Goal: Task Accomplishment & Management: Use online tool/utility

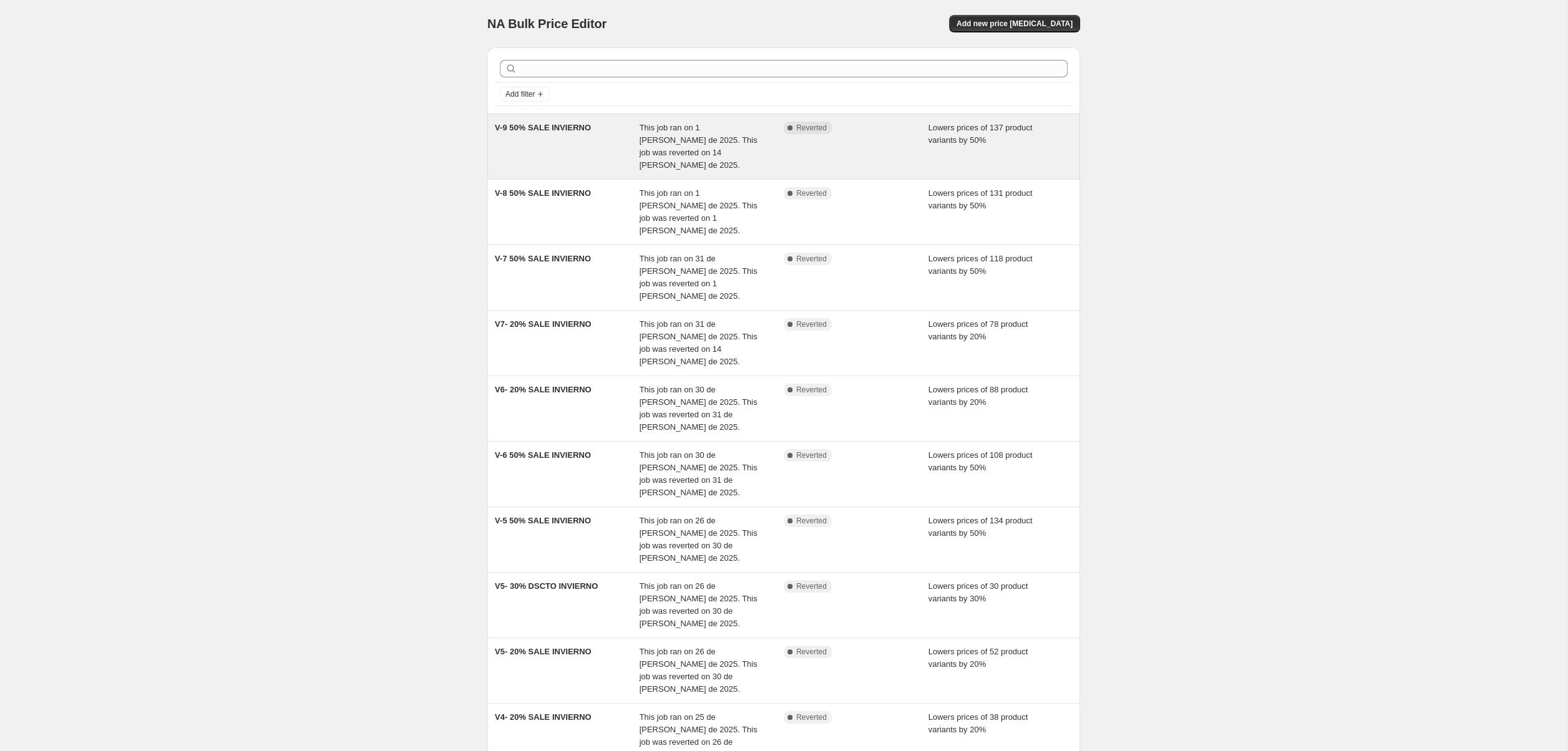
click at [602, 143] on div "V-9 50% SALE INVIERNO" at bounding box center [566, 146] width 145 height 50
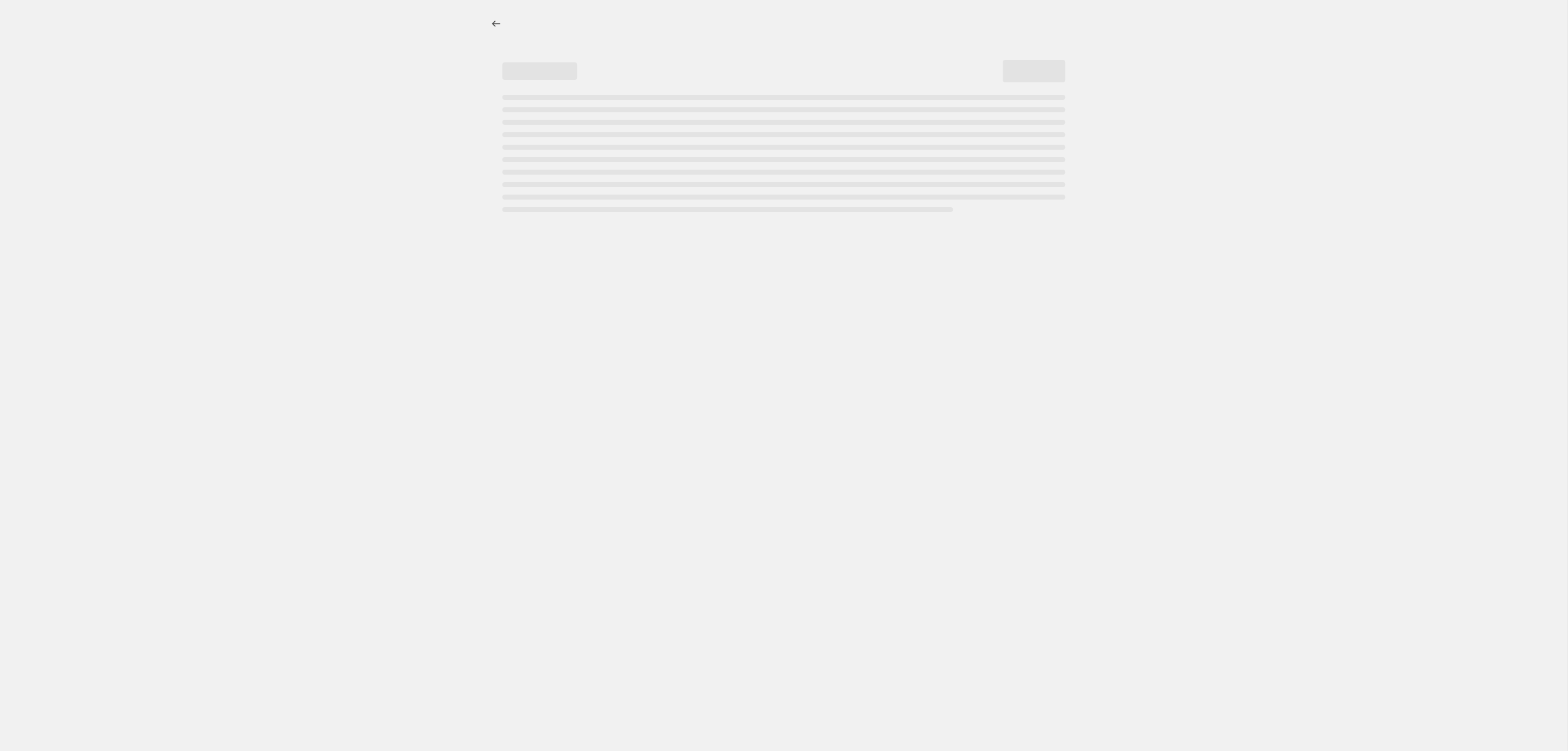
select select "percentage"
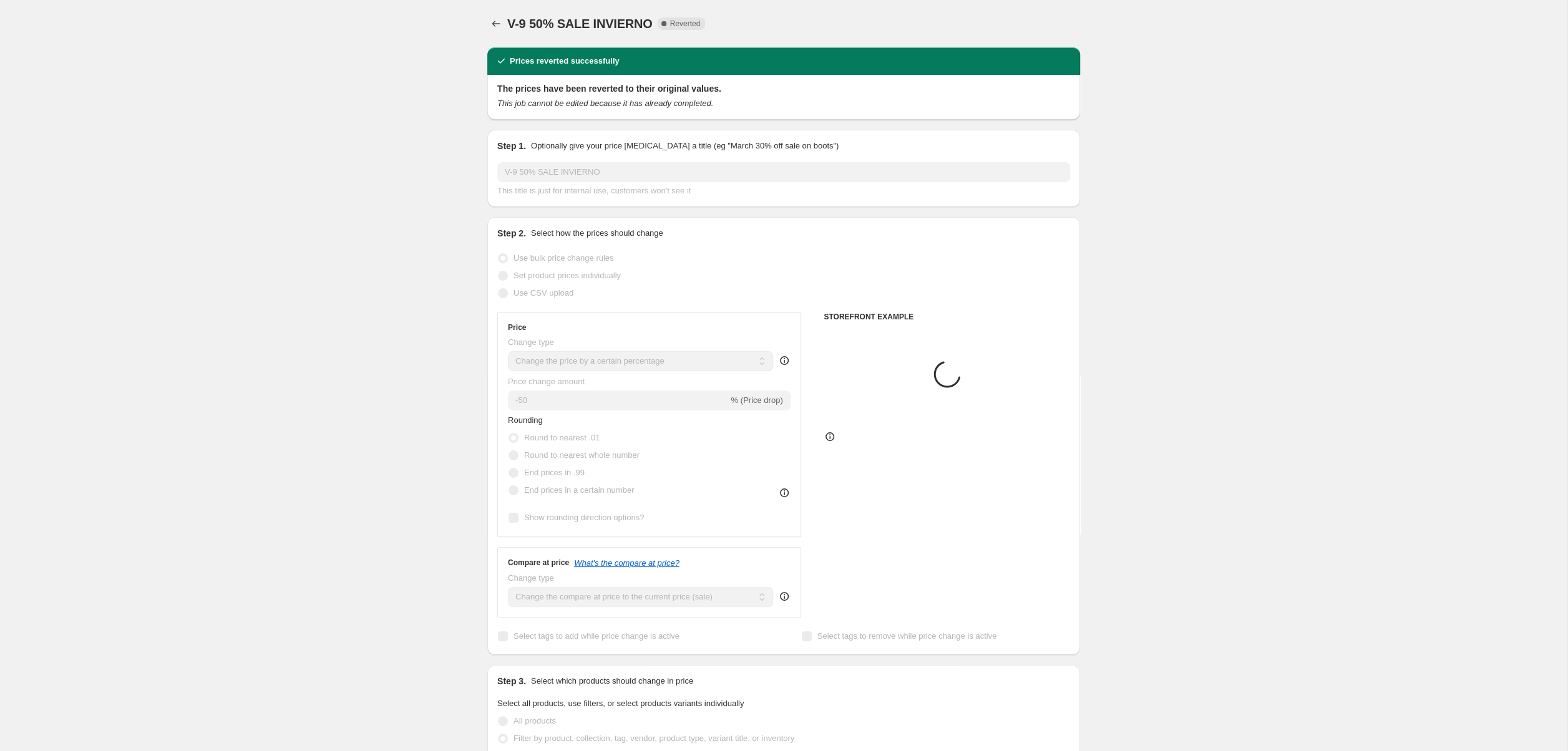
select select "collection"
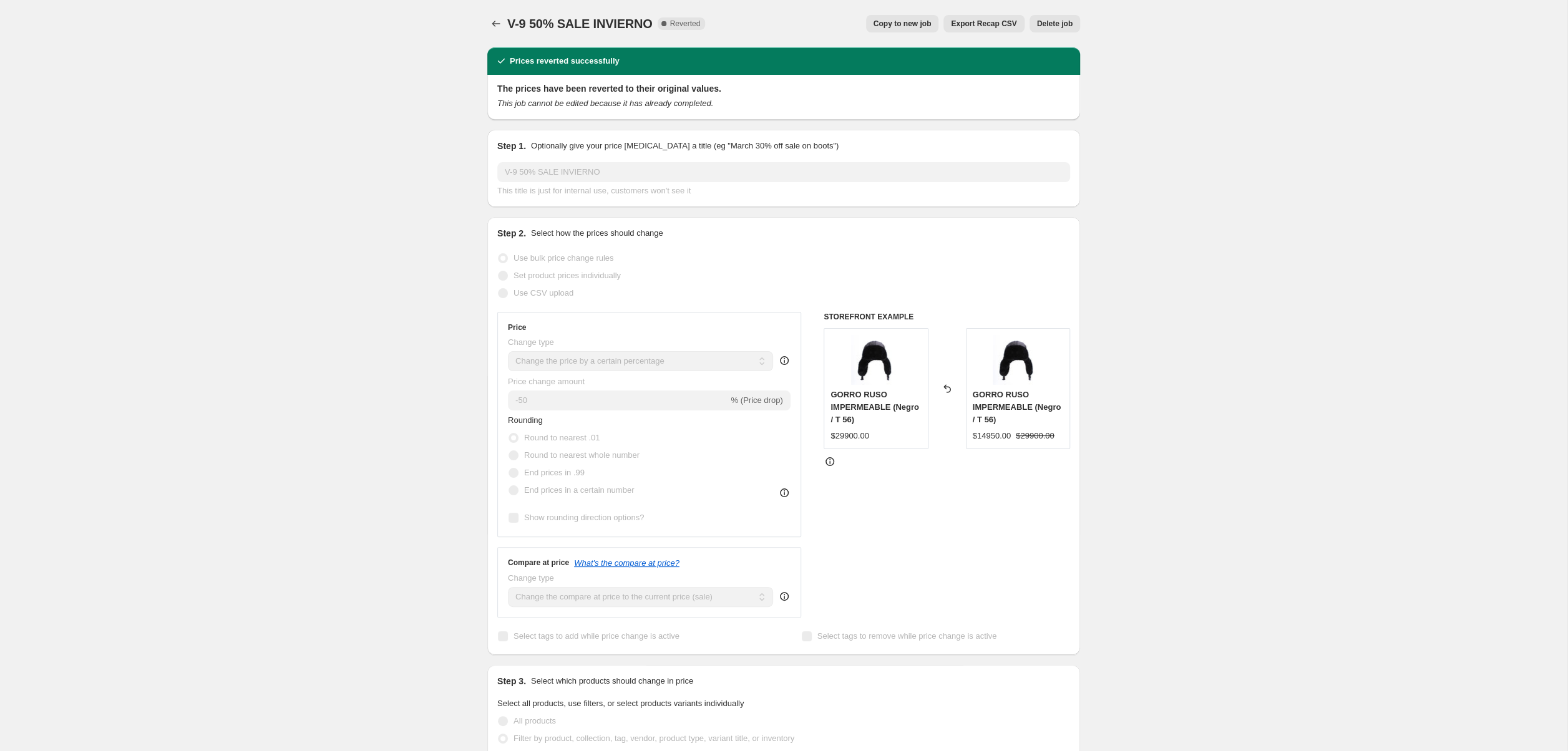
click at [916, 23] on span "Copy to new job" at bounding box center [902, 24] width 58 height 10
select select "percentage"
select select "collection"
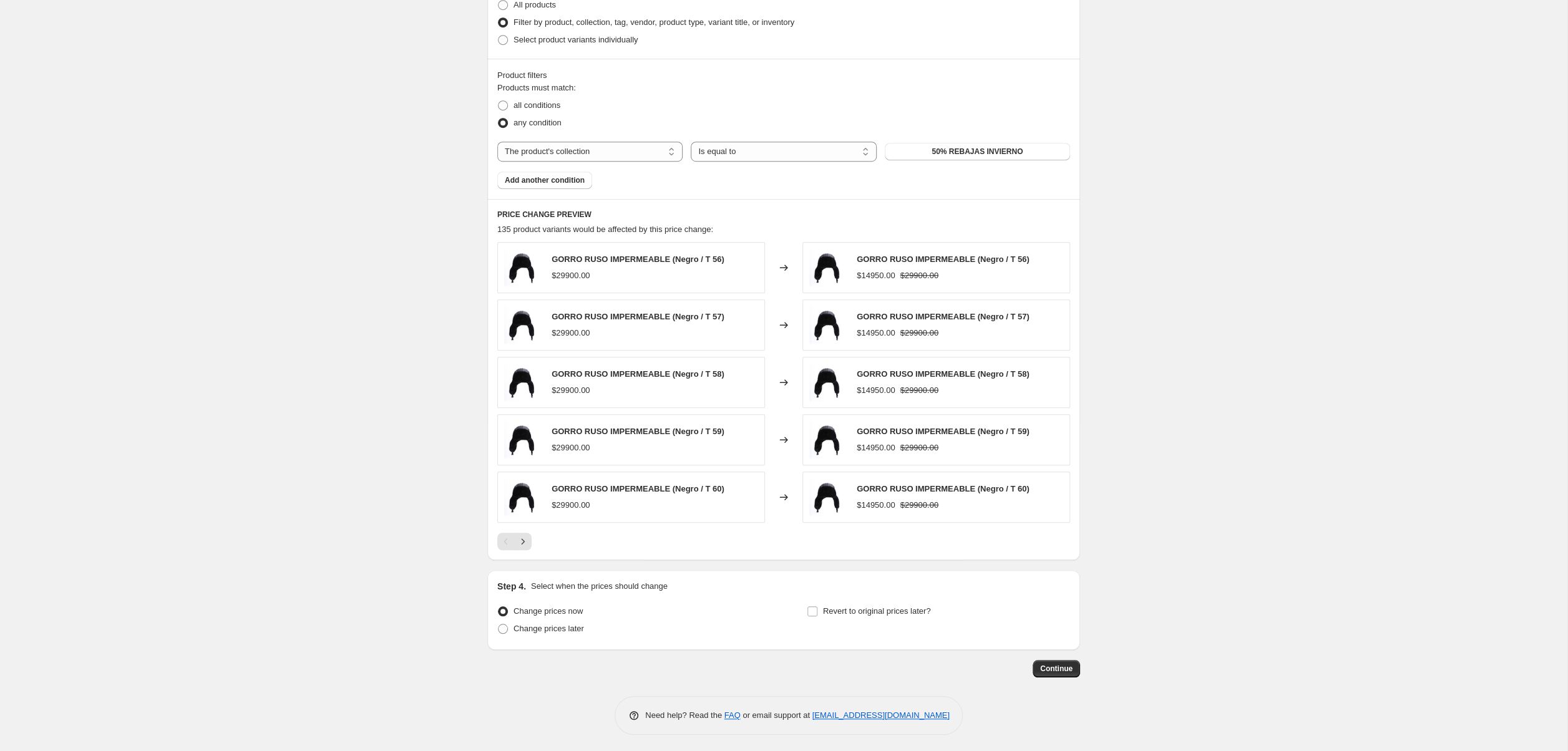
scroll to position [641, 0]
click at [880, 610] on span "Revert to original prices later?" at bounding box center [877, 608] width 108 height 9
click at [818, 610] on input "Revert to original prices later?" at bounding box center [812, 608] width 10 height 10
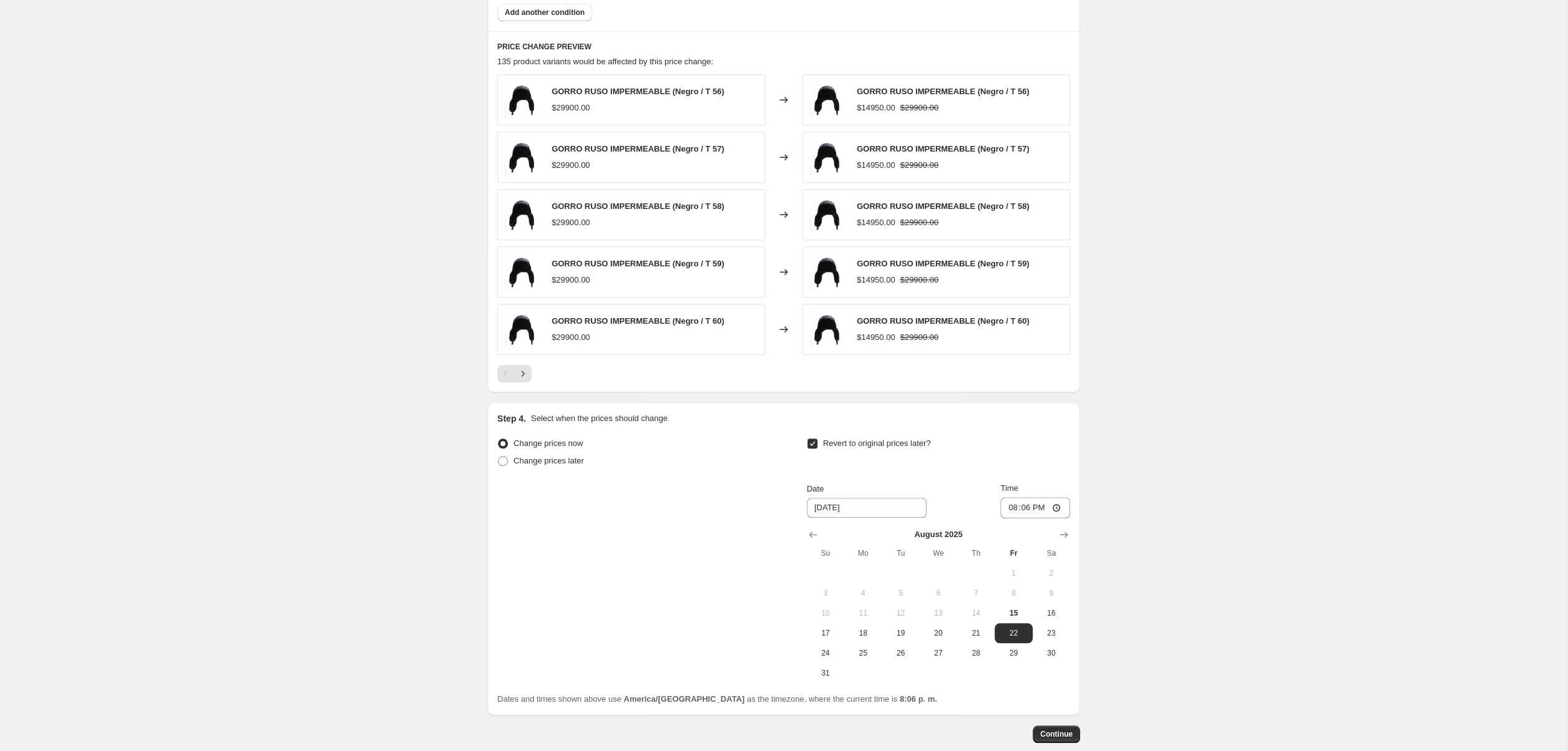
scroll to position [834, 0]
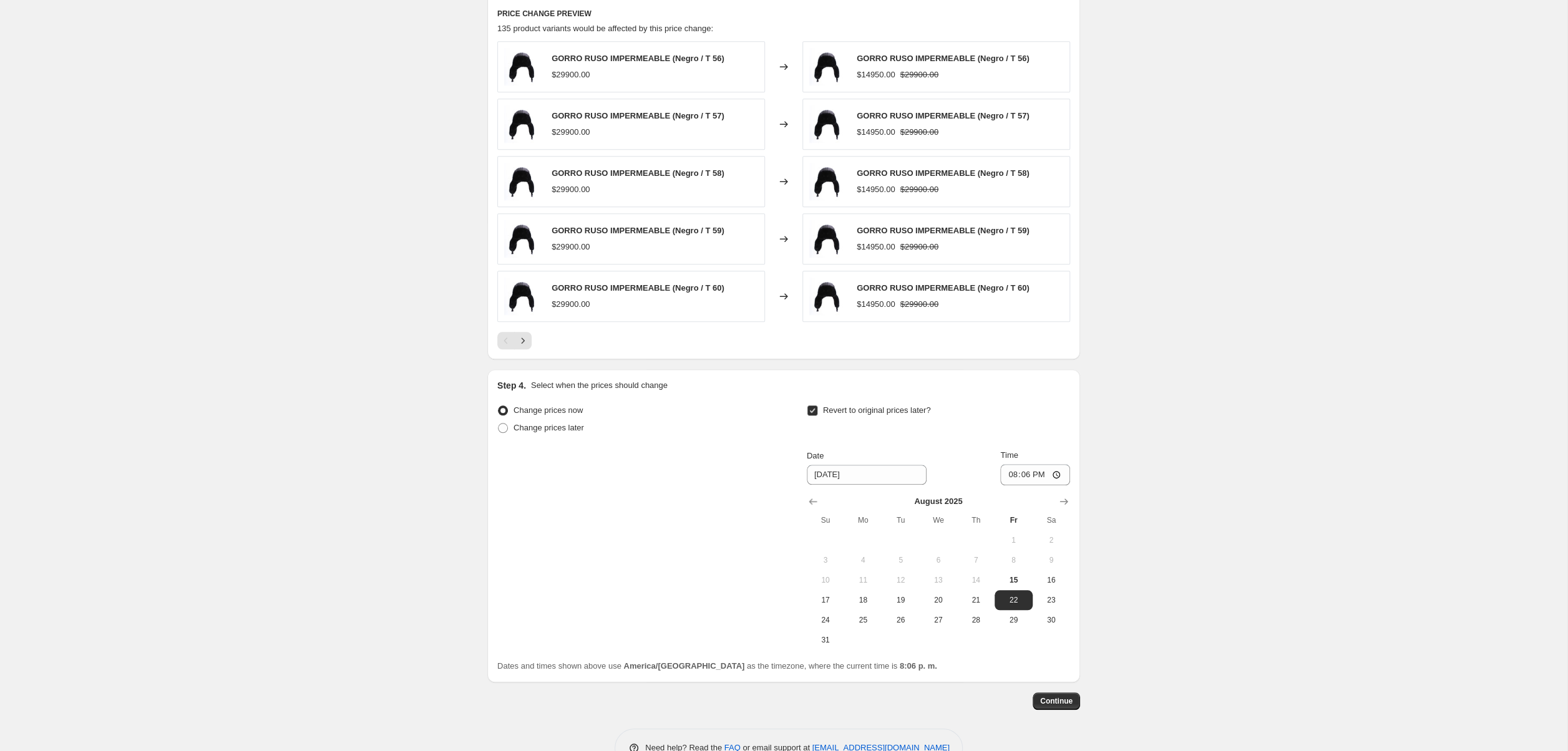
click at [816, 412] on input "Revert to original prices later?" at bounding box center [812, 410] width 10 height 10
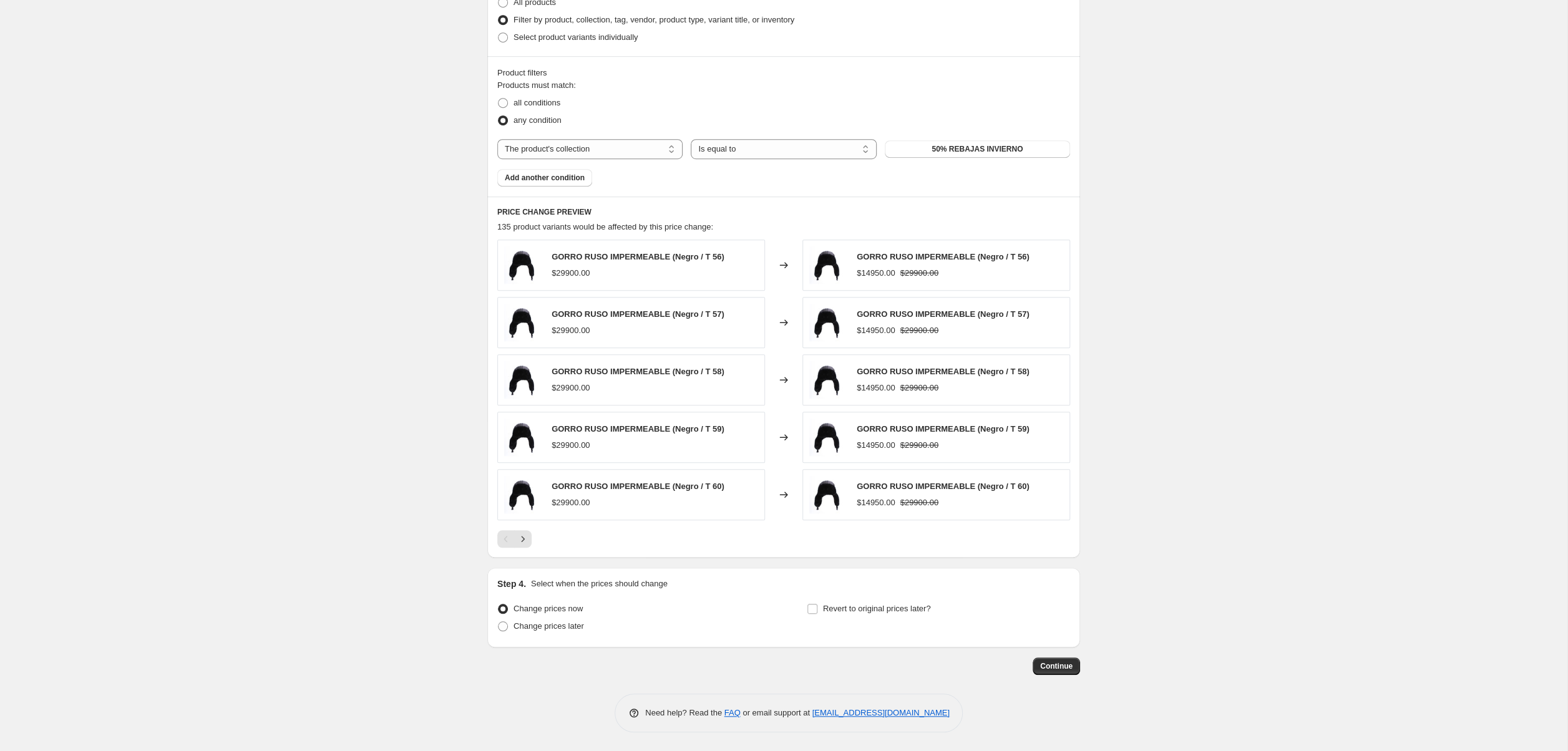
scroll to position [641, 0]
click at [836, 605] on span "Revert to original prices later?" at bounding box center [877, 608] width 108 height 9
click at [818, 605] on input "Revert to original prices later?" at bounding box center [812, 608] width 10 height 10
checkbox input "true"
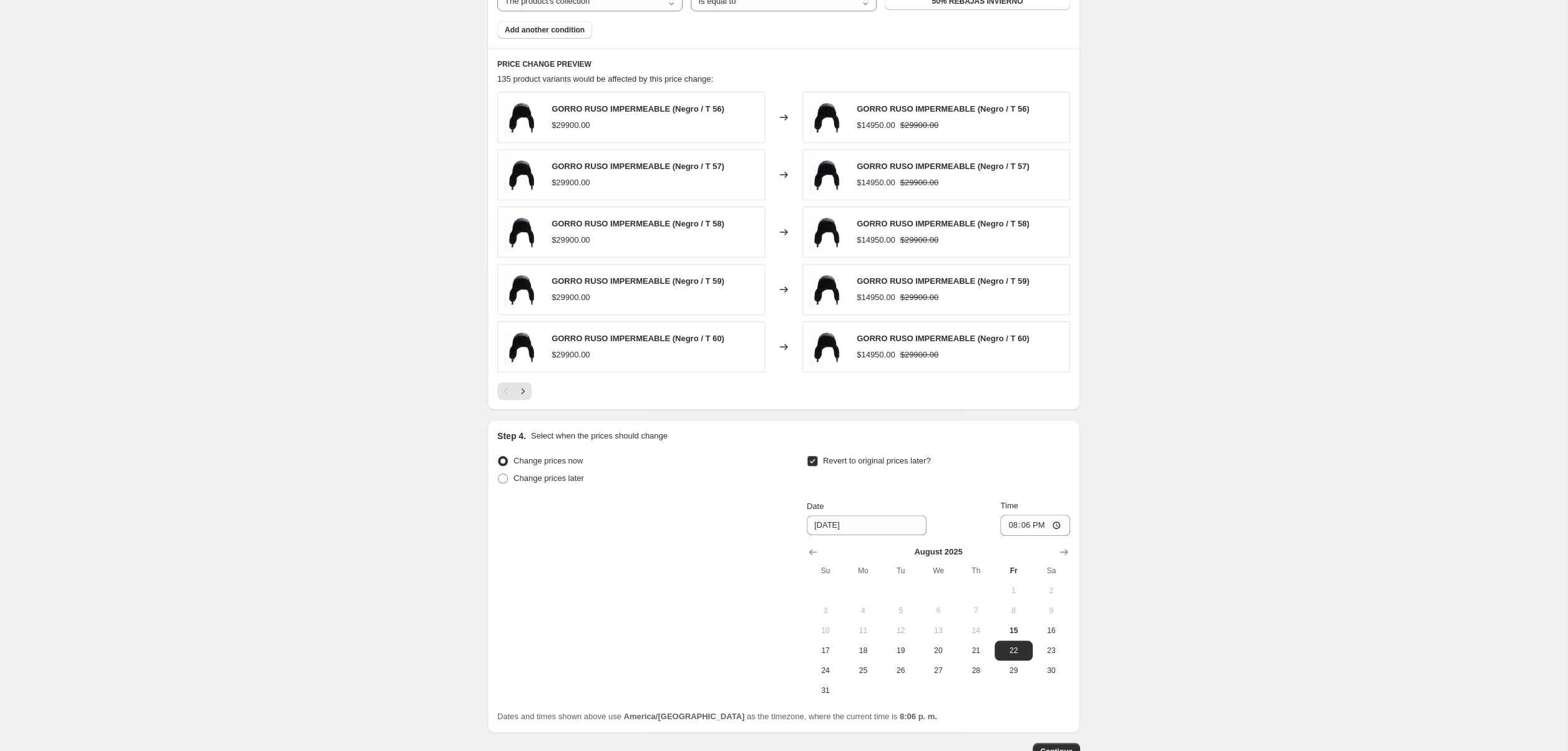
scroll to position [873, 0]
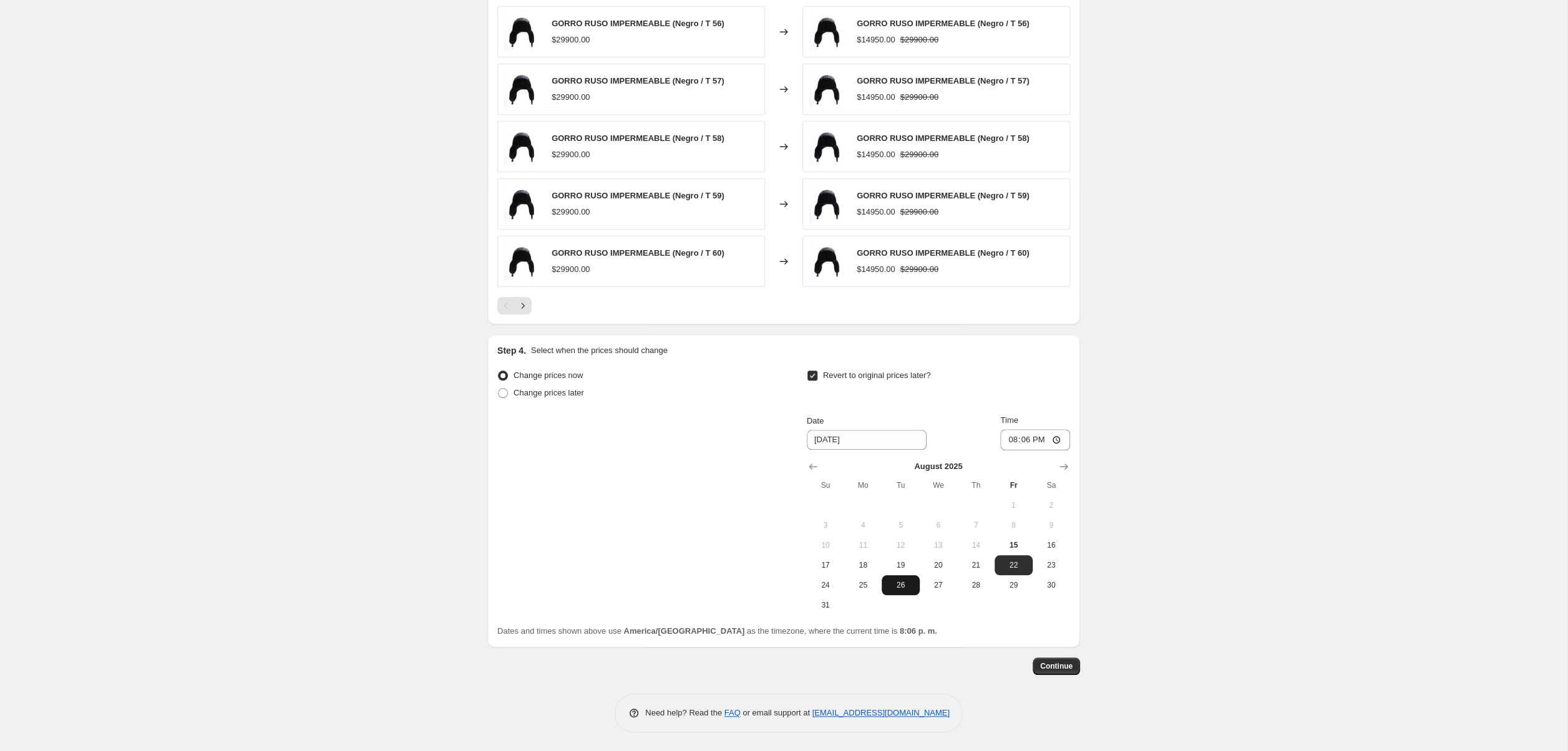
click at [905, 590] on button "26" at bounding box center [901, 585] width 38 height 20
type input "8/26/2025"
click at [1061, 663] on span "Continue" at bounding box center [1056, 666] width 32 height 10
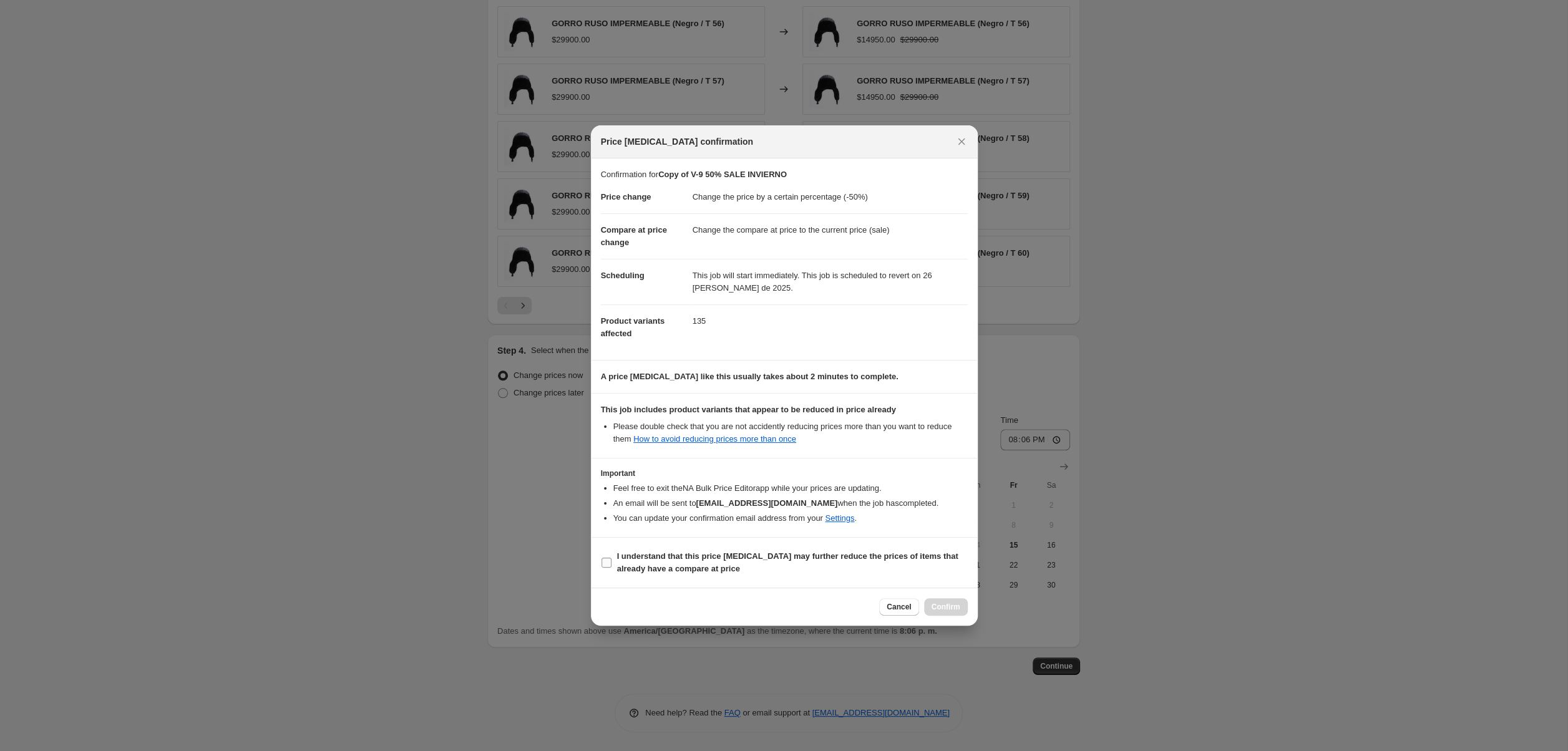
click at [605, 568] on input "I understand that this price change job may further reduce the prices of items …" at bounding box center [606, 562] width 10 height 10
checkbox input "true"
click at [948, 610] on span "Confirm" at bounding box center [946, 606] width 28 height 10
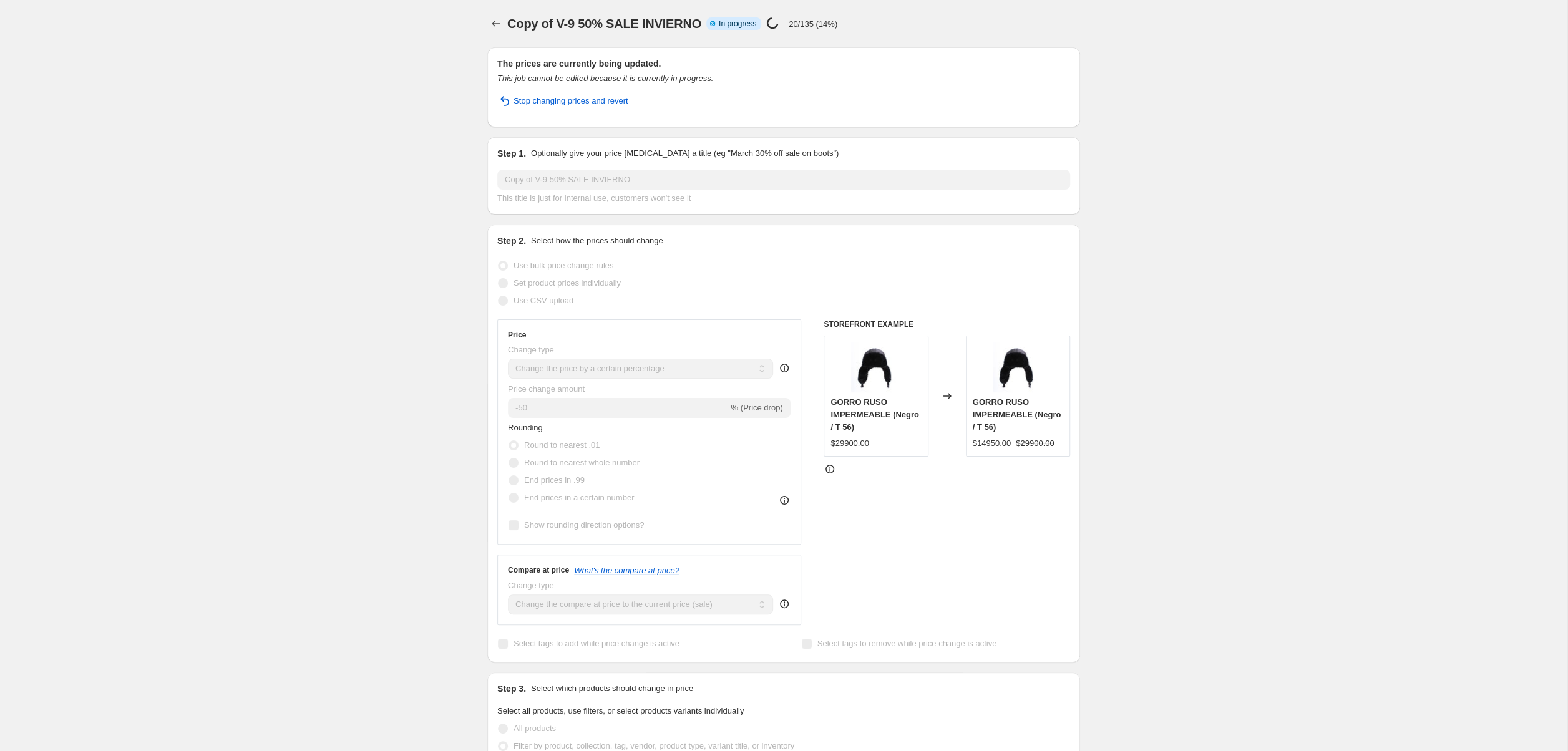
click at [490, 21] on icon "Price change jobs" at bounding box center [495, 23] width 12 height 12
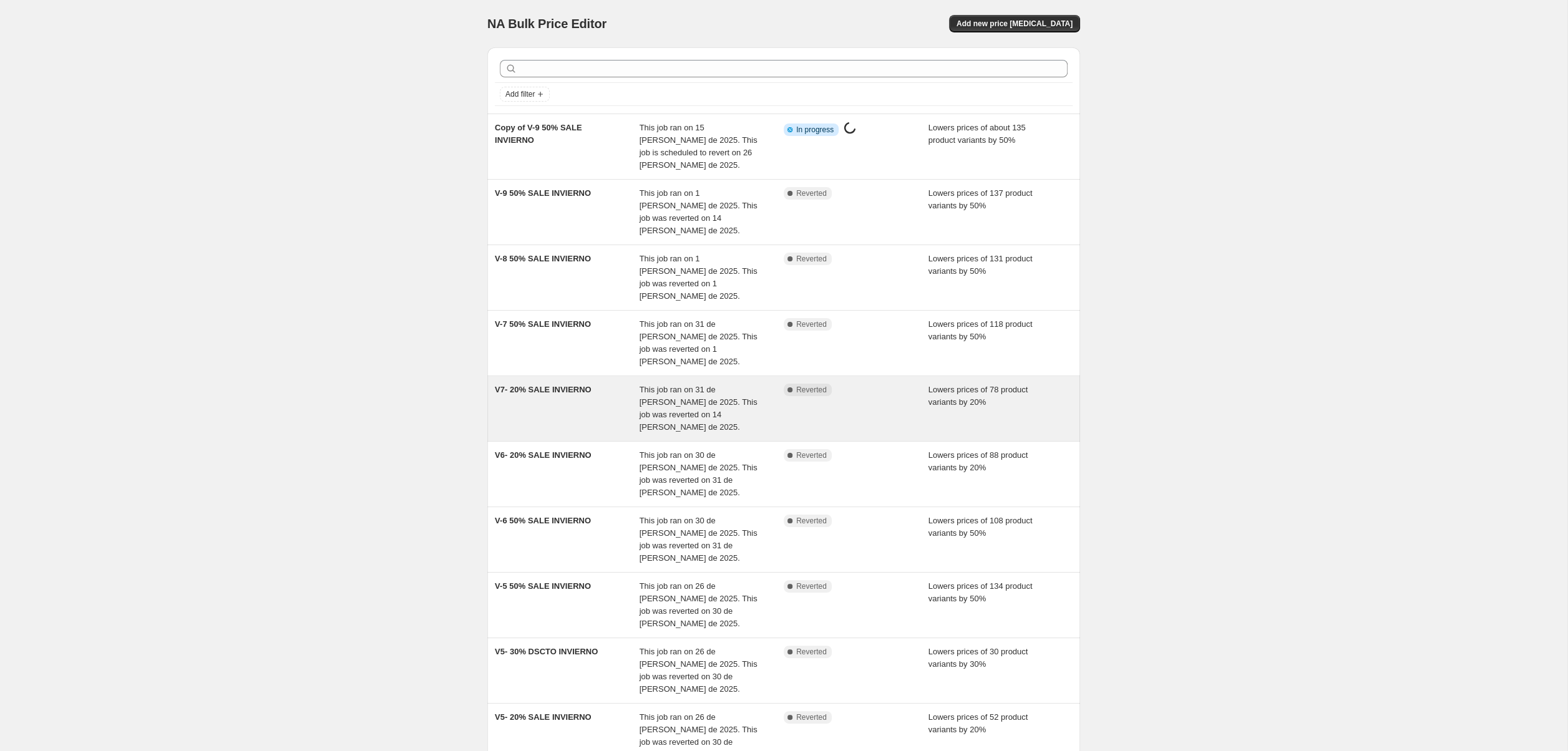
click at [860, 384] on div "Complete Reverted" at bounding box center [855, 408] width 145 height 50
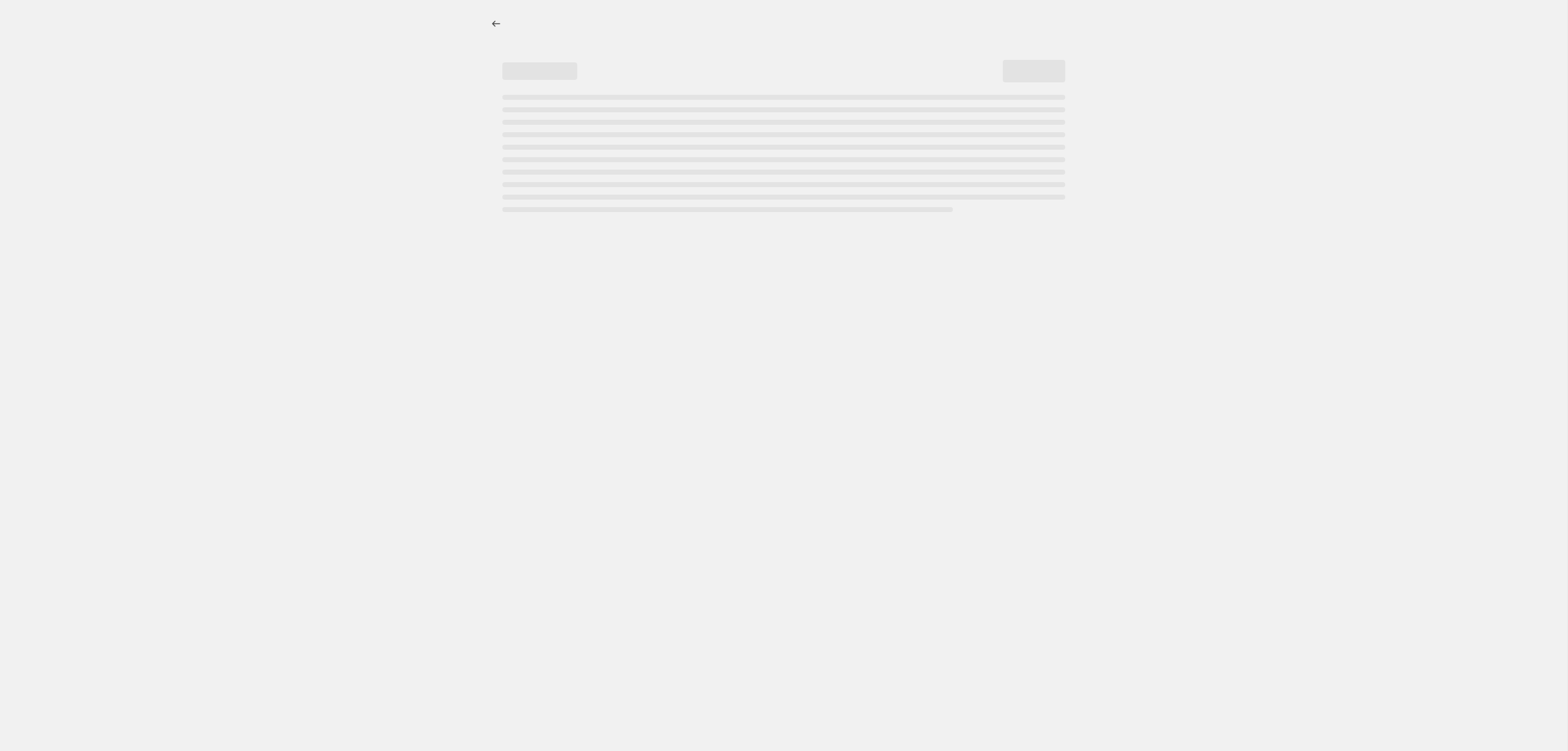
select select "percentage"
select select "collection"
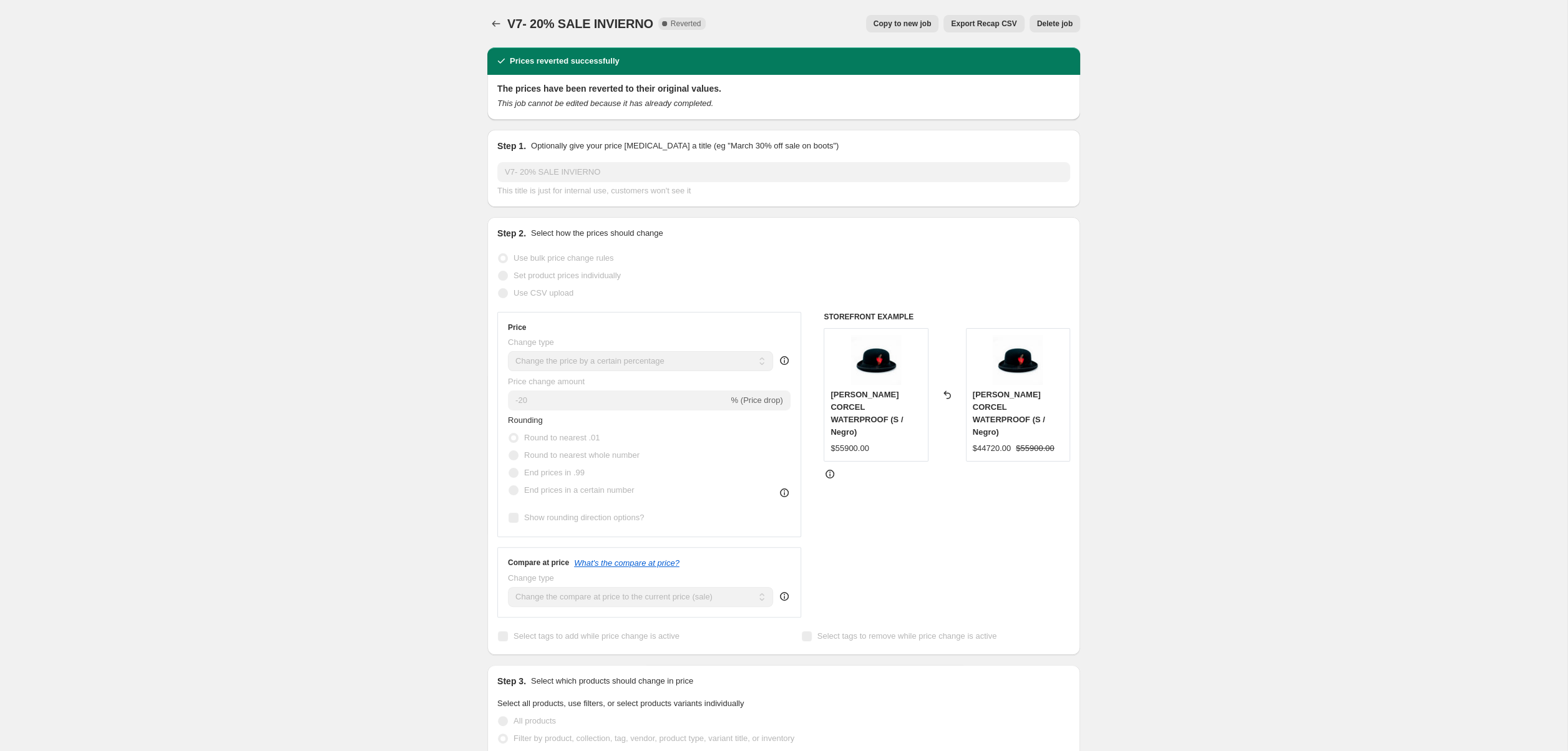
click at [915, 26] on span "Copy to new job" at bounding box center [902, 24] width 58 height 10
select select "percentage"
select select "collection"
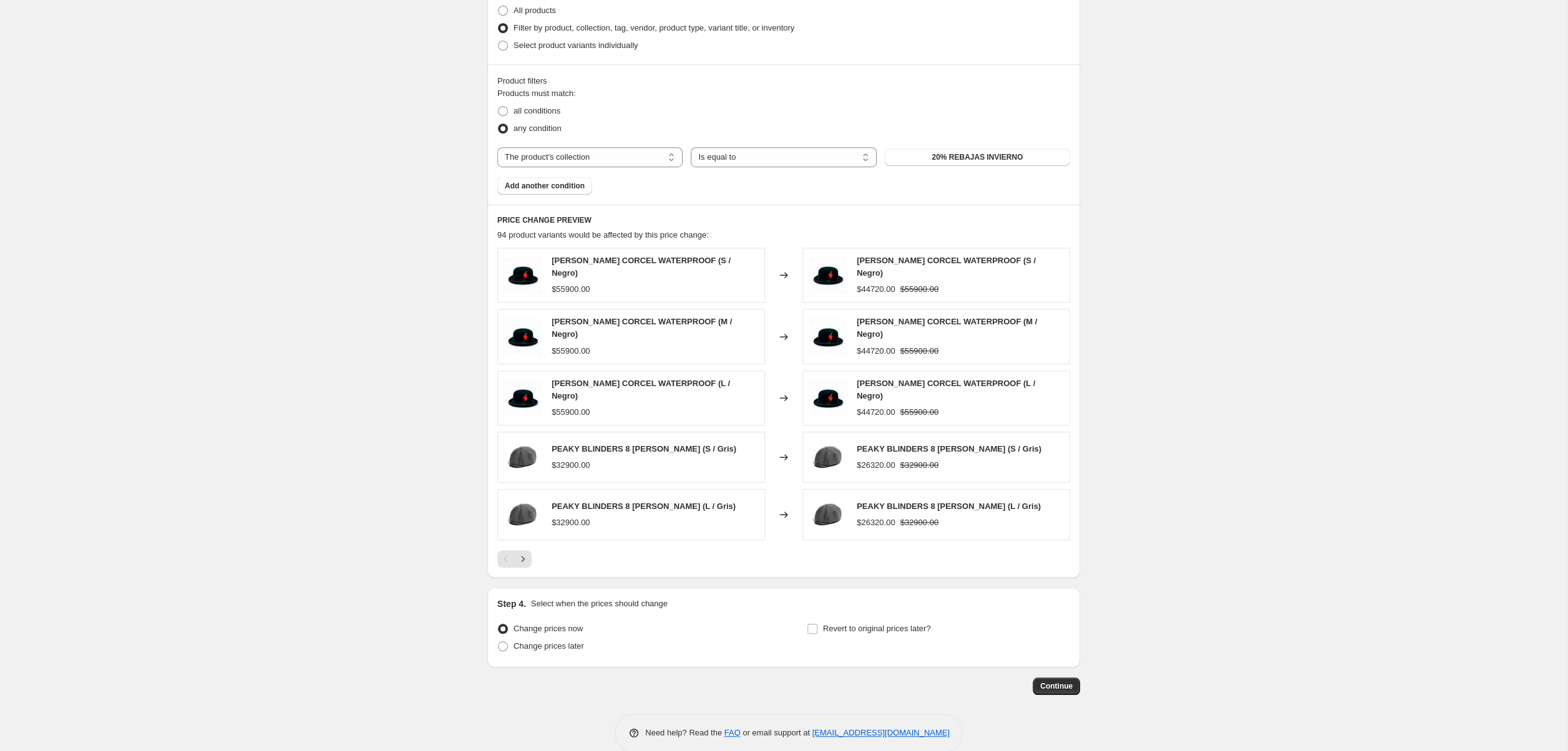
scroll to position [641, 0]
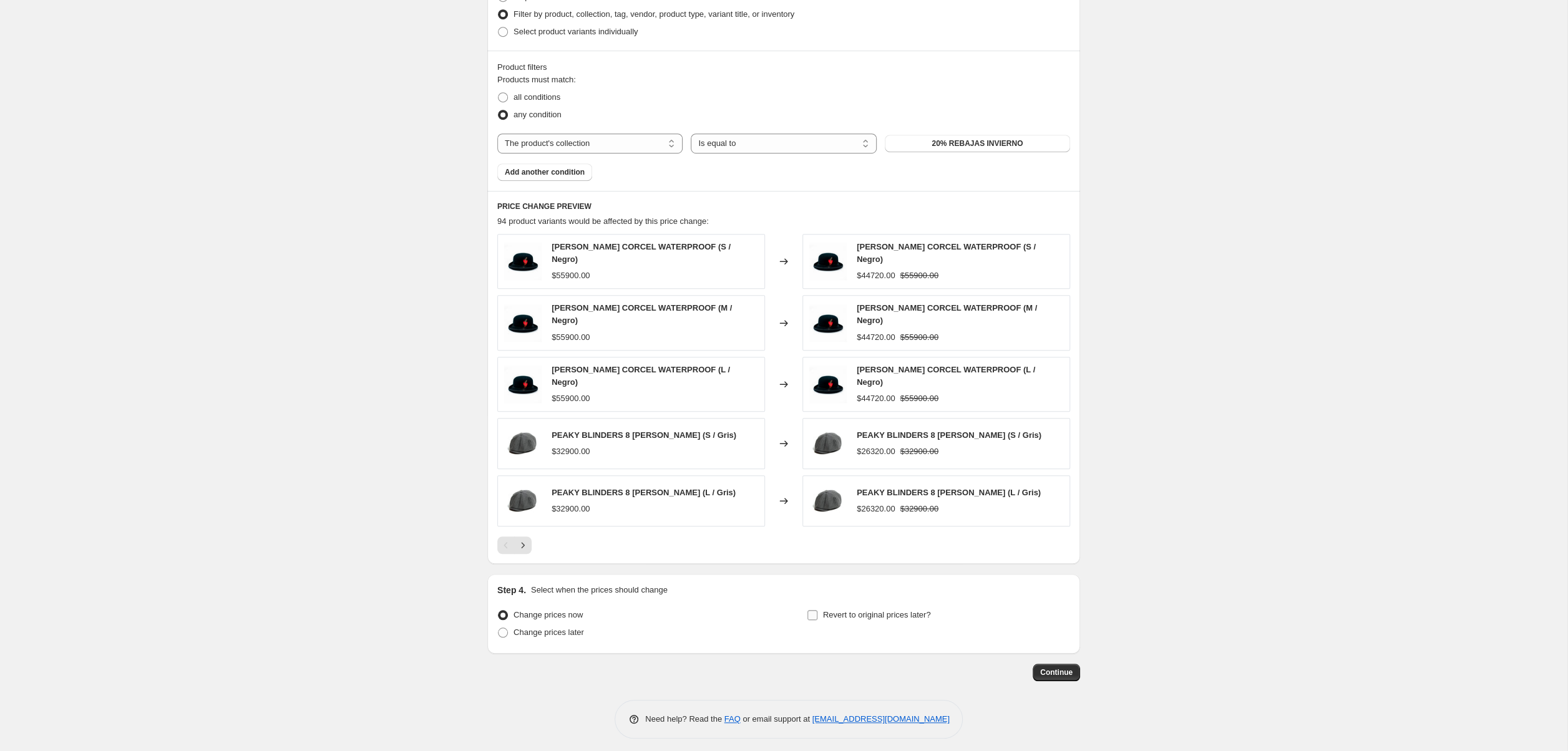
click at [858, 610] on span "Revert to original prices later?" at bounding box center [877, 615] width 108 height 9
click at [818, 610] on input "Revert to original prices later?" at bounding box center [812, 615] width 10 height 10
checkbox input "true"
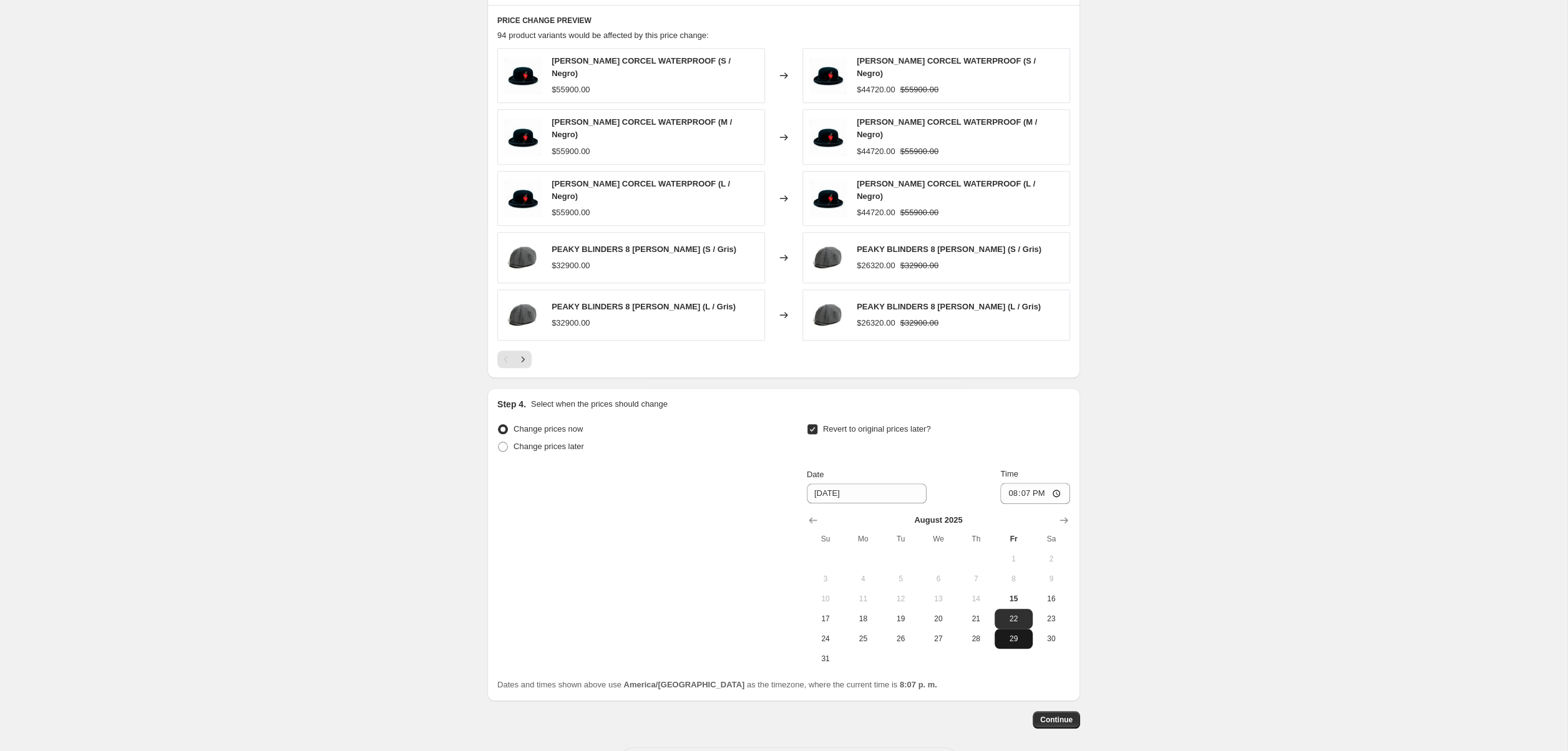
scroll to position [834, 0]
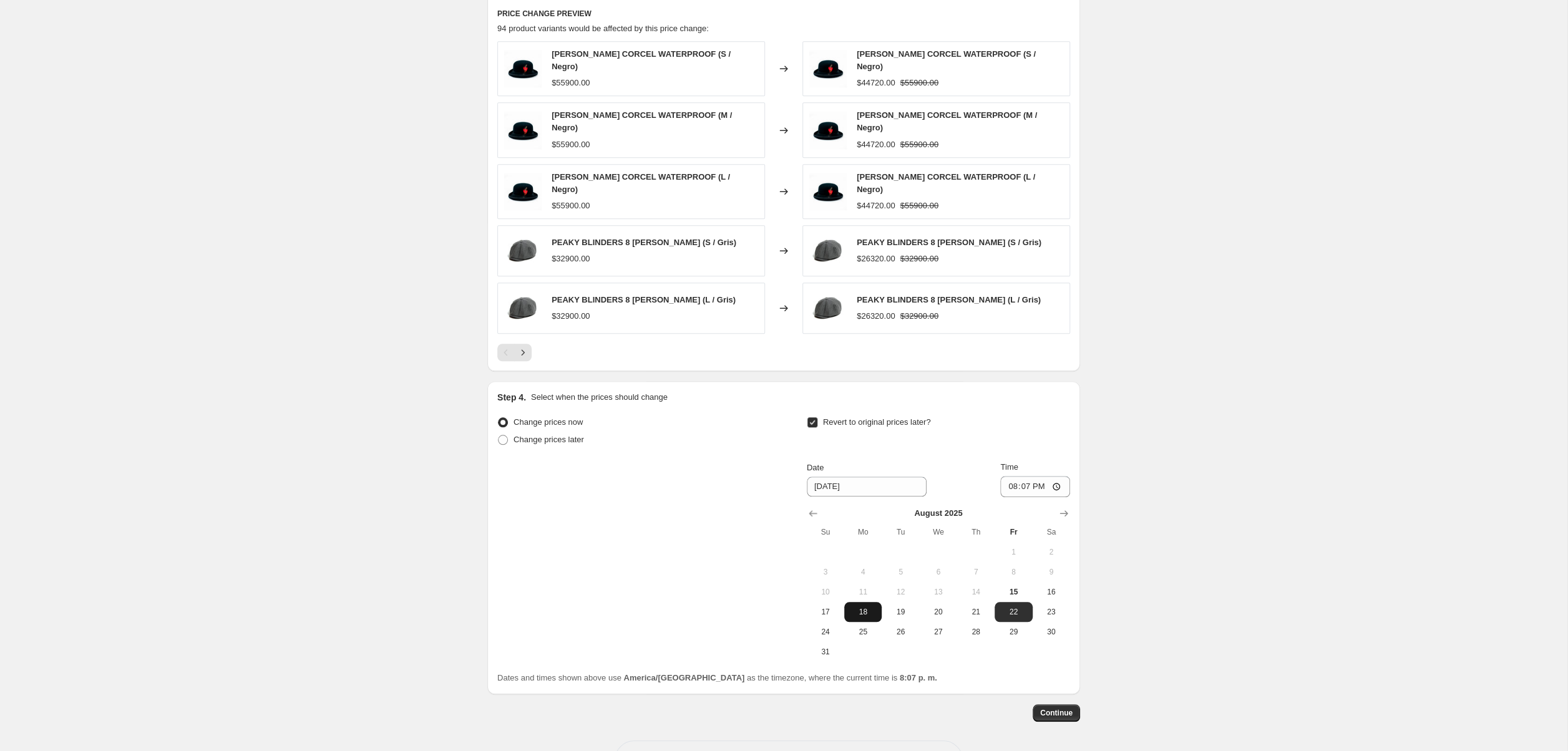
click at [858, 606] on span "18" at bounding box center [862, 611] width 27 height 10
click at [904, 602] on button "19" at bounding box center [901, 611] width 38 height 20
type input "[DATE]"
click at [1053, 708] on span "Continue" at bounding box center [1056, 712] width 32 height 10
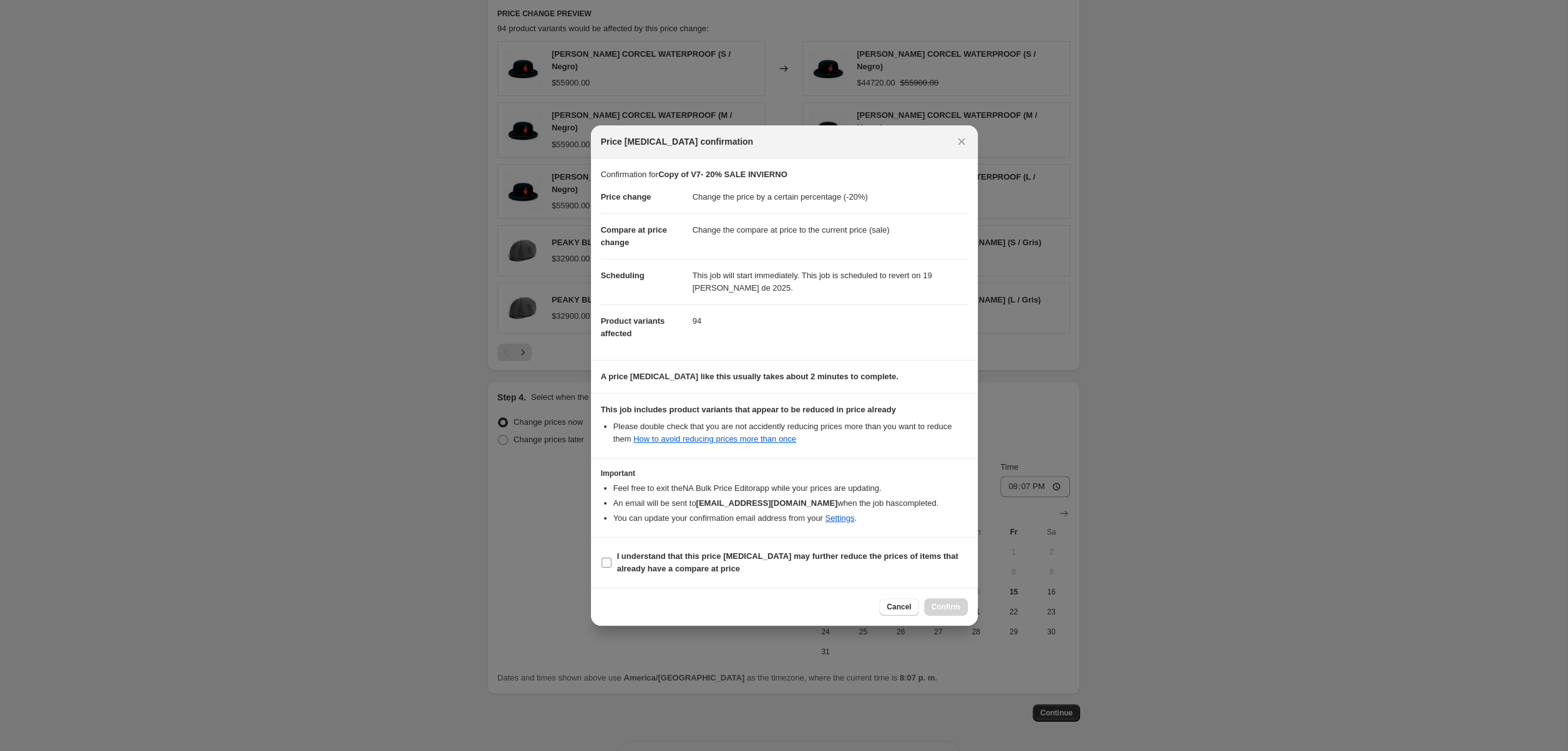
click at [607, 559] on input "I understand that this price change job may further reduce the prices of items …" at bounding box center [606, 562] width 10 height 10
checkbox input "true"
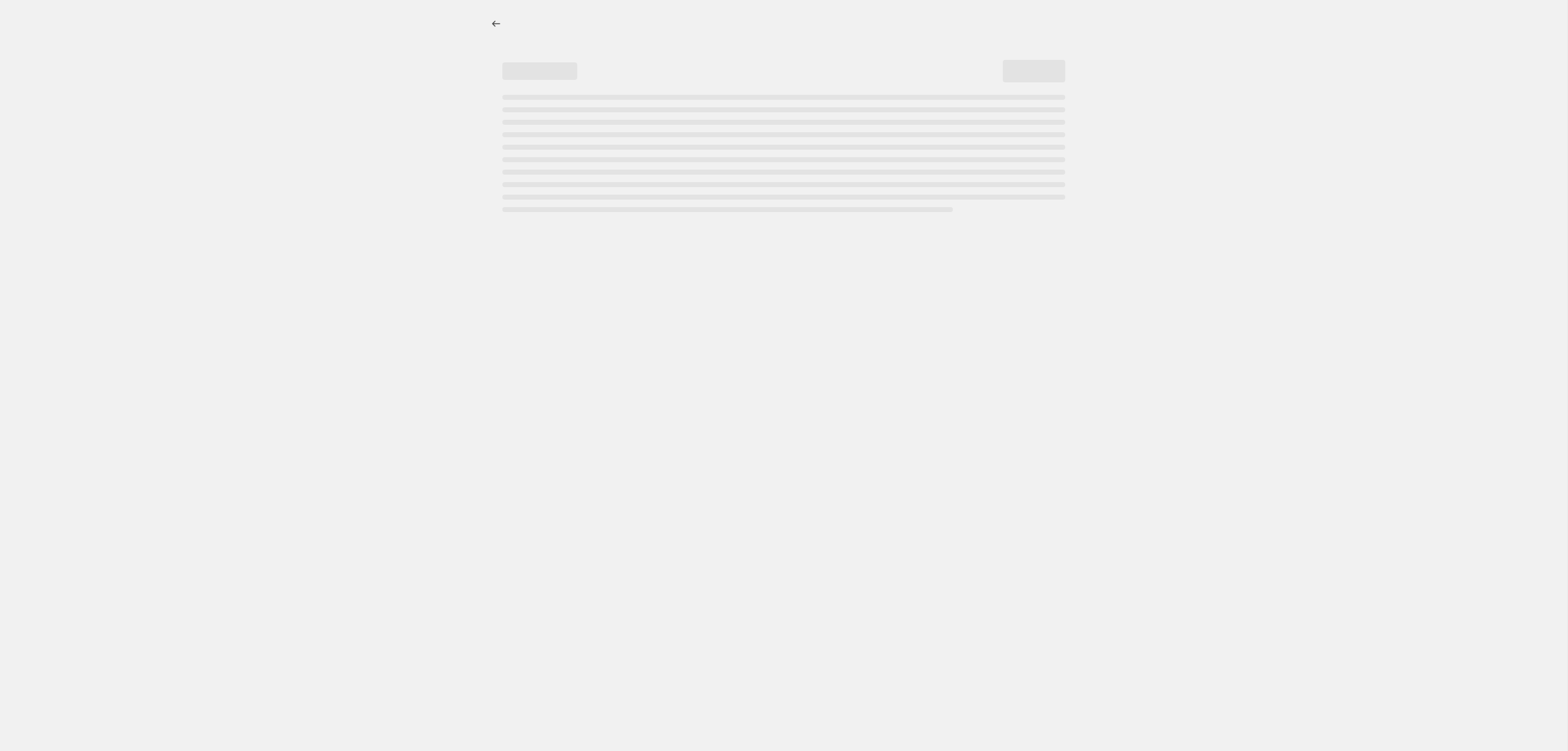
select select "percentage"
select select "collection"
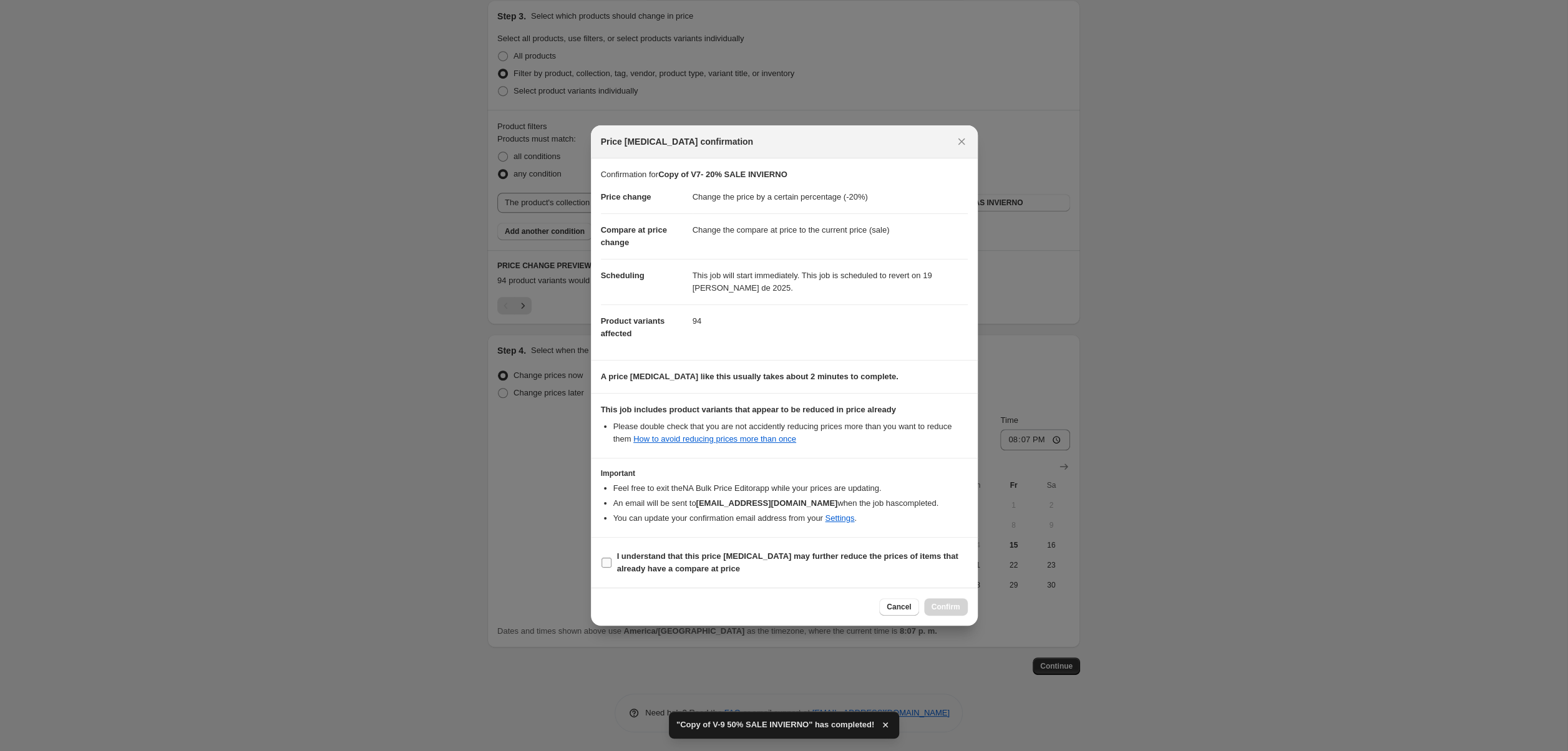
click at [609, 564] on input "I understand that this price change job may further reduce the prices of items …" at bounding box center [606, 562] width 10 height 10
checkbox input "true"
click at [946, 611] on span "Confirm" at bounding box center [946, 606] width 28 height 10
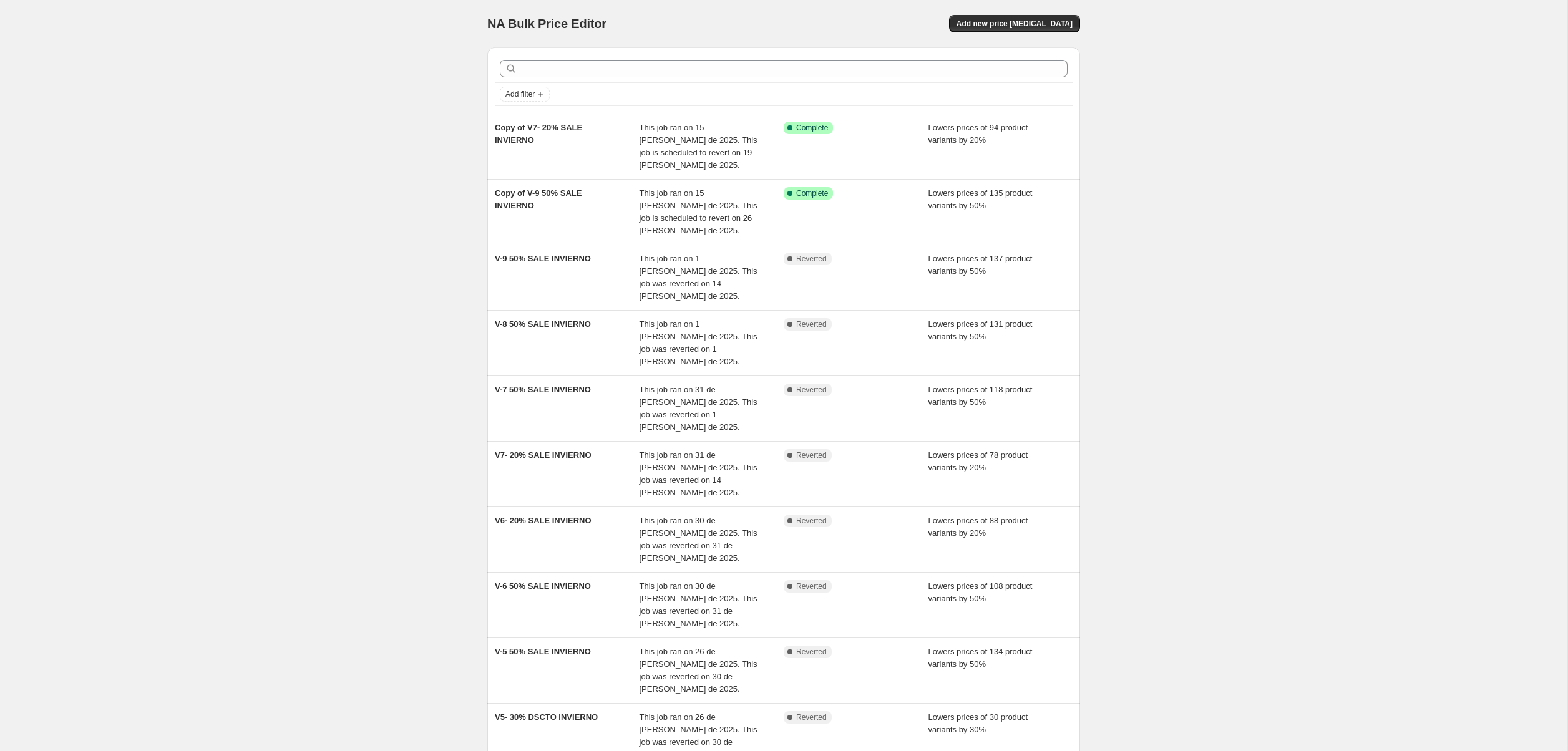
click at [732, 131] on span "This job ran on 15 [PERSON_NAME] de 2025. This job is scheduled to revert on 19…" at bounding box center [698, 146] width 118 height 47
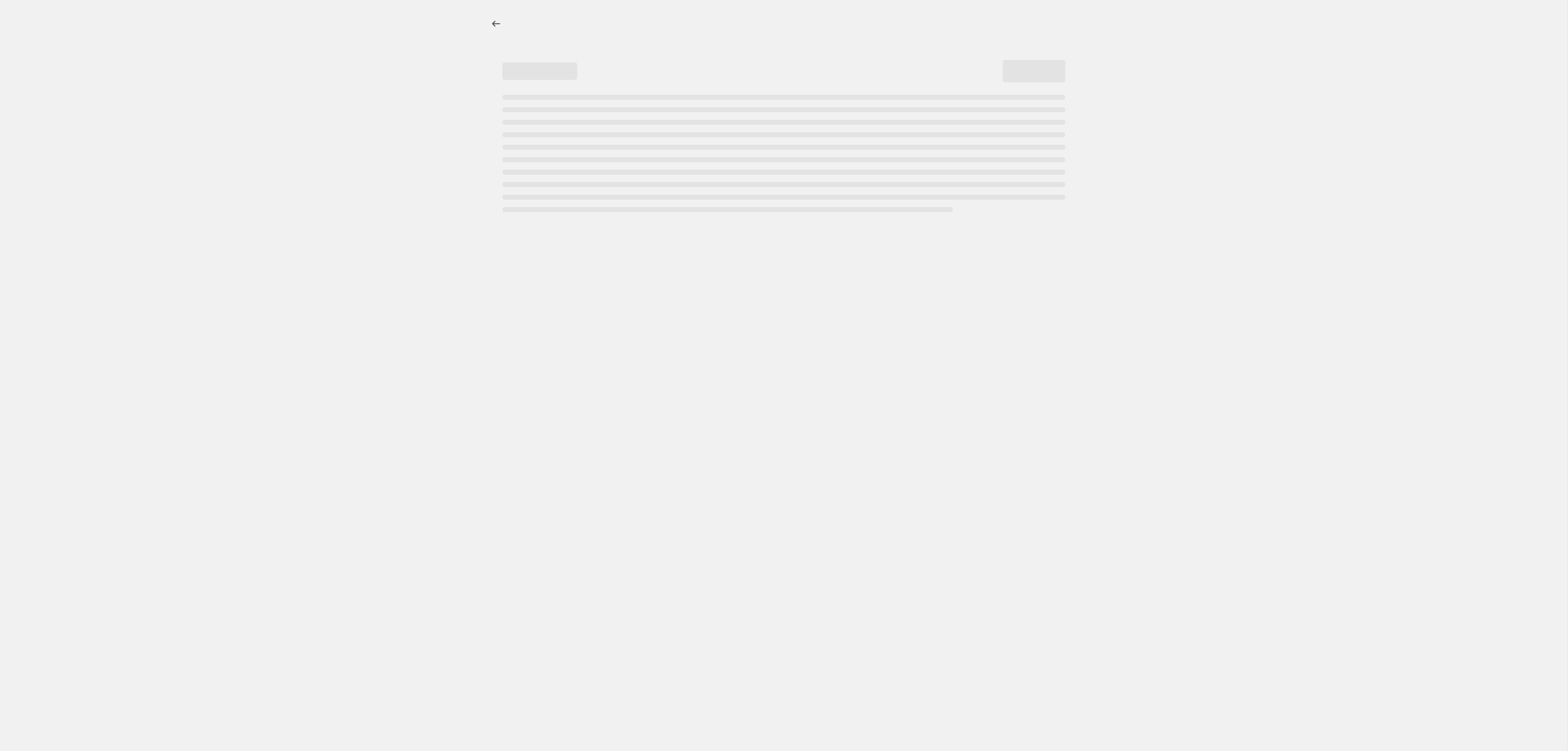
select select "percentage"
select select "collection"
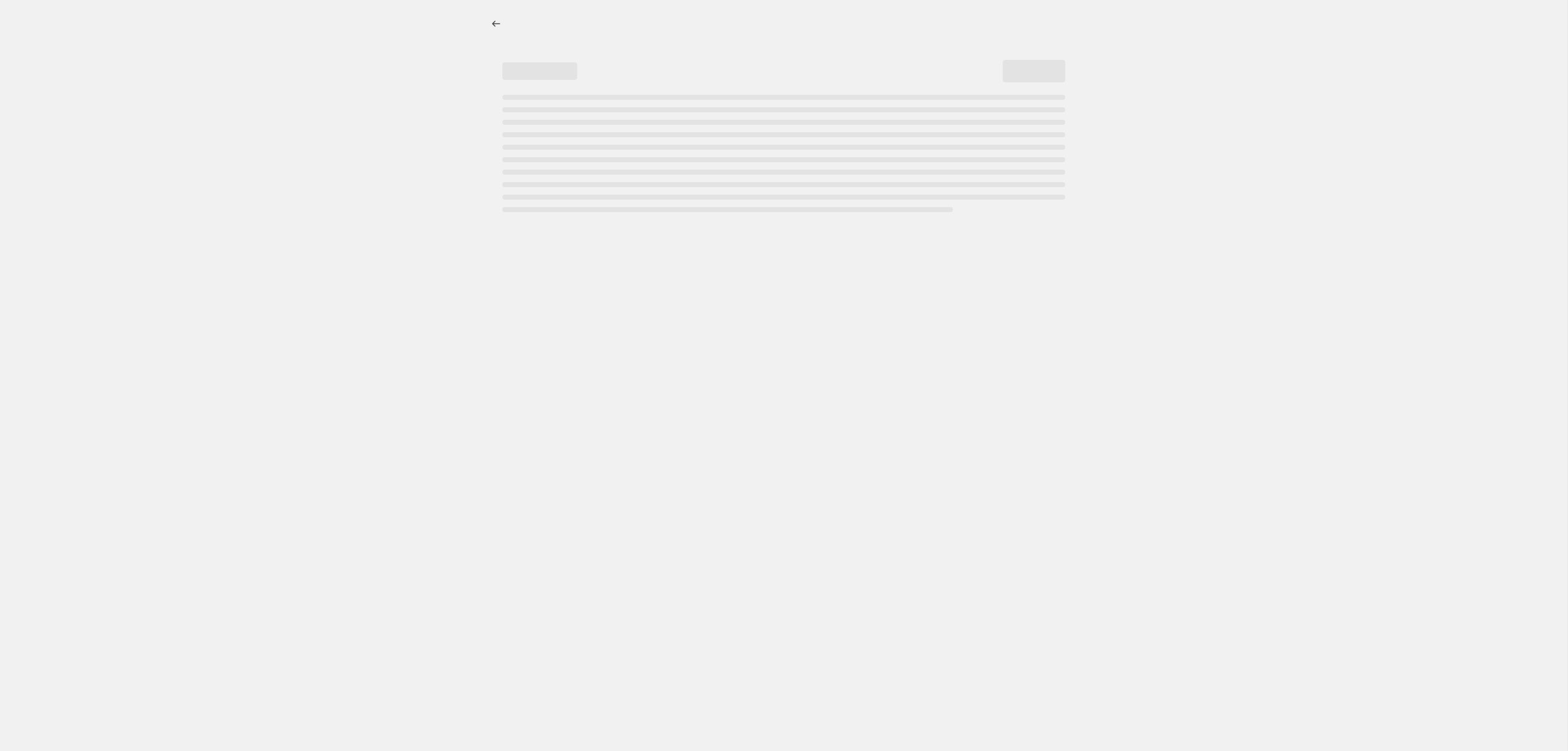
select select "percentage"
select select "collection"
